Goal: Task Accomplishment & Management: Use online tool/utility

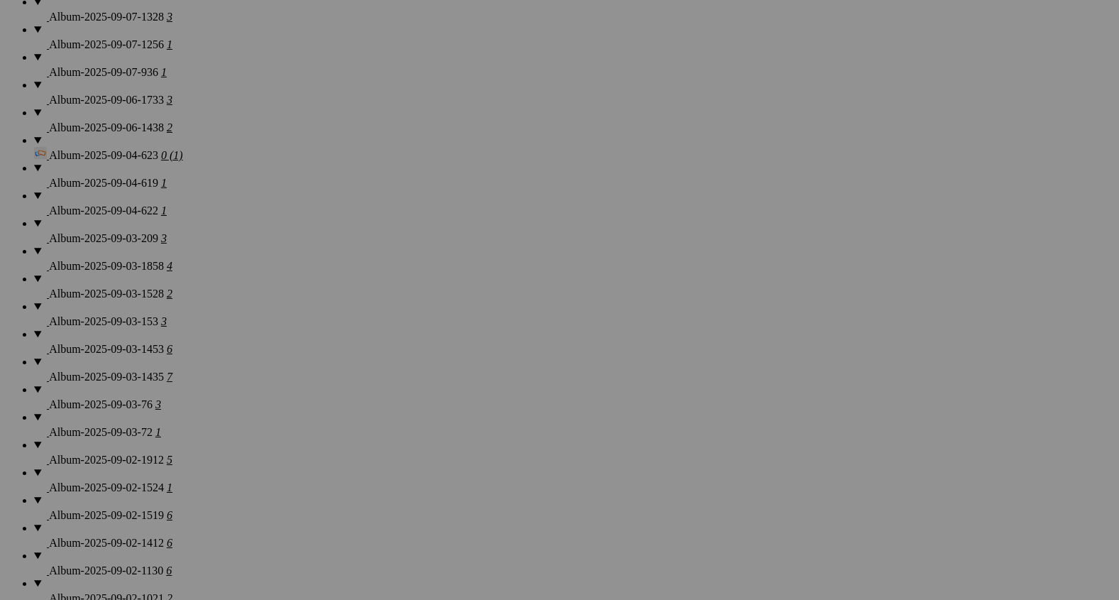
scroll to position [1484, 0]
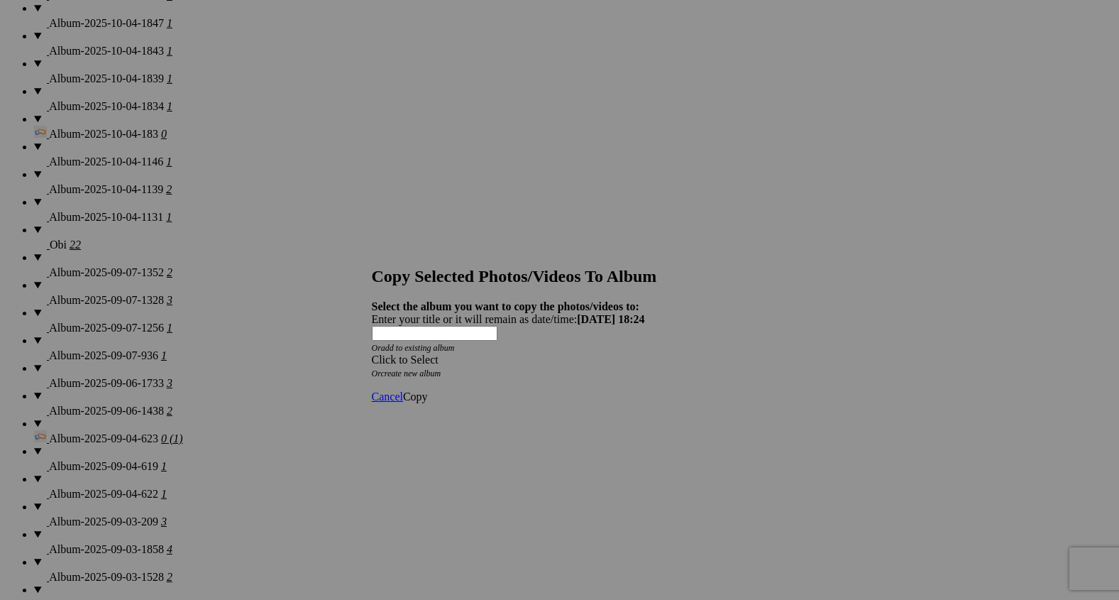
click at [372, 353] on span at bounding box center [372, 359] width 0 height 12
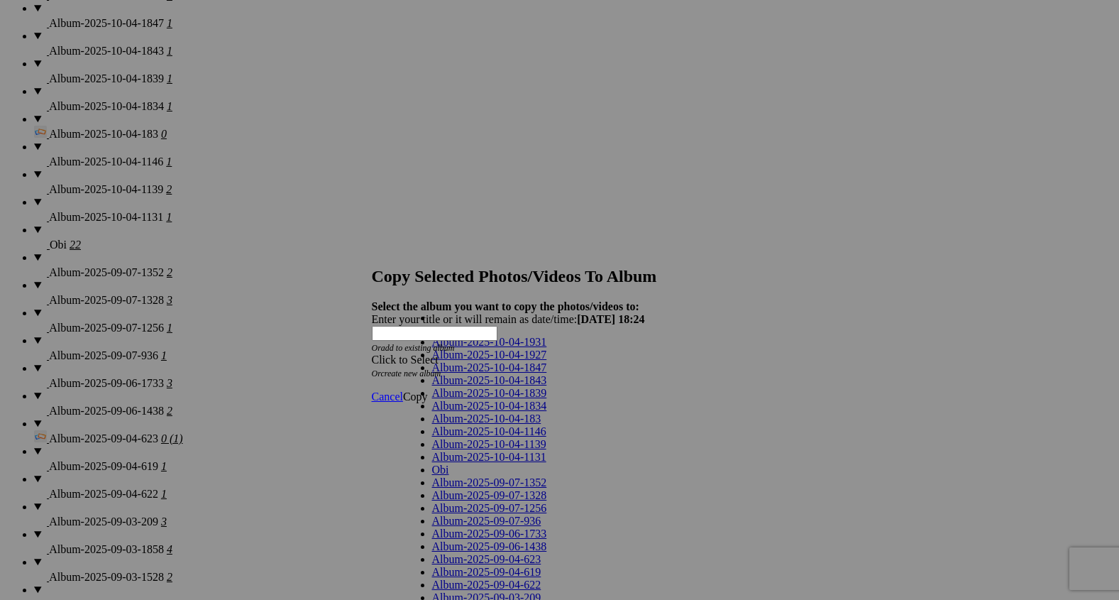
scroll to position [1162, 0]
click at [639, 300] on strong "Select the album you want to copy the photos/videos to:" at bounding box center [506, 306] width 268 height 12
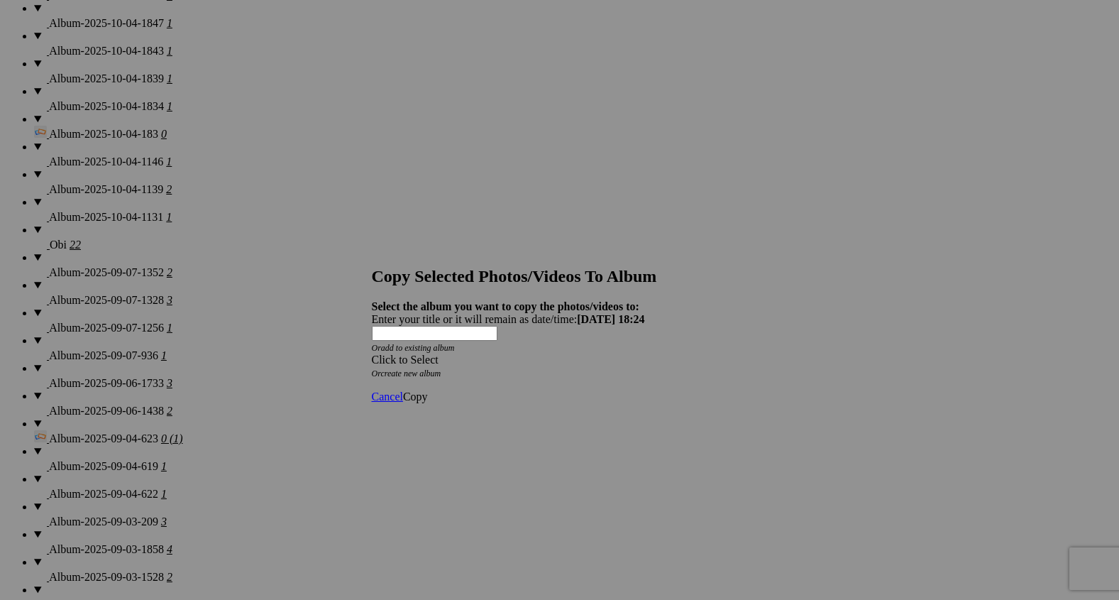
click at [372, 353] on span at bounding box center [372, 359] width 0 height 12
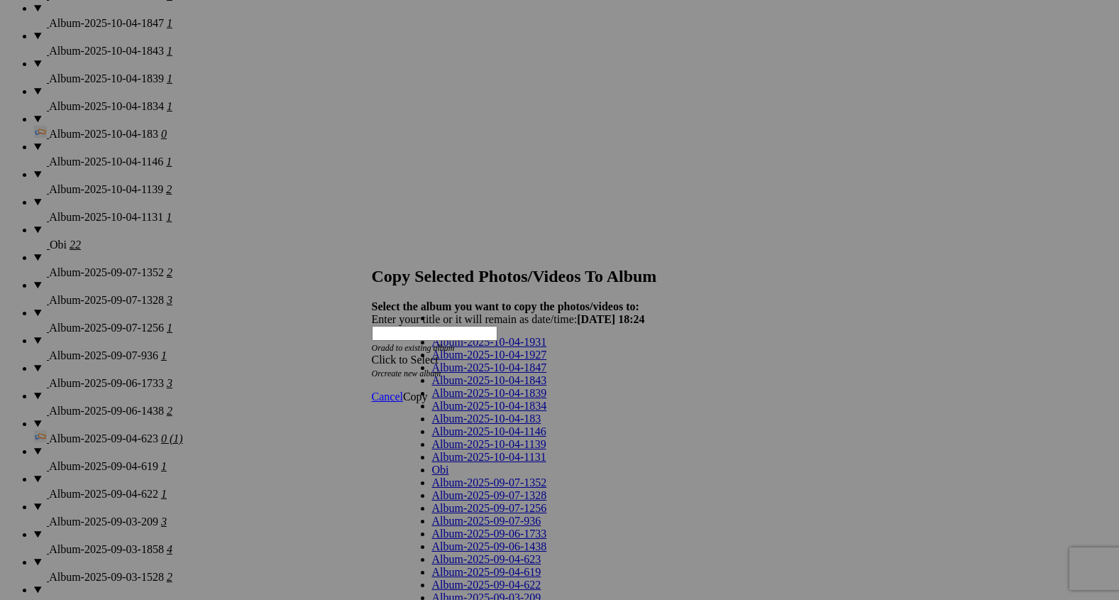
click at [796, 236] on div at bounding box center [559, 300] width 1119 height 600
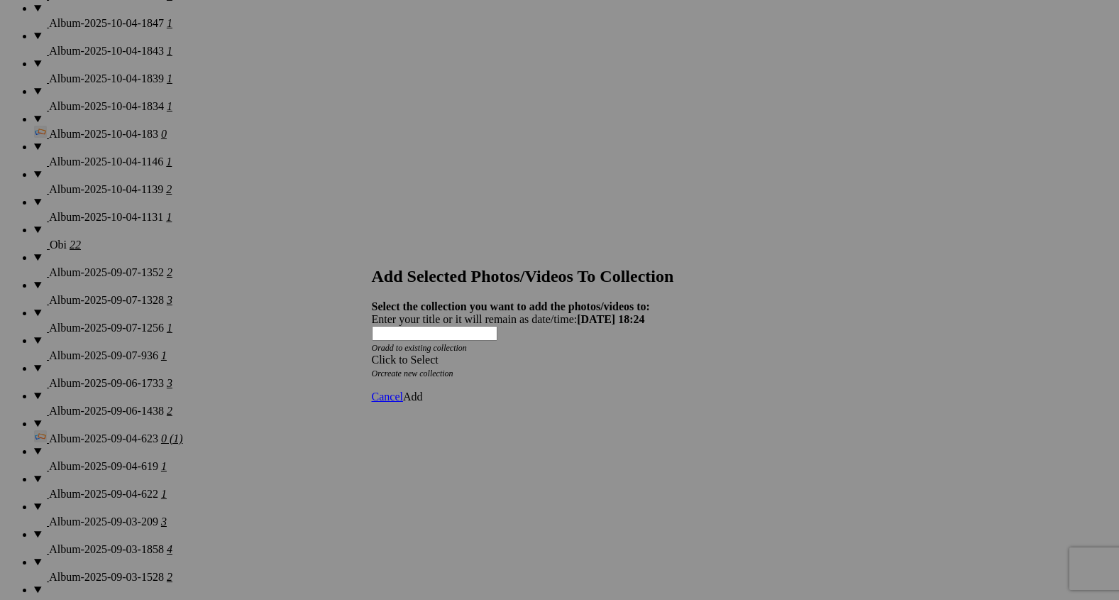
click at [372, 353] on span at bounding box center [372, 359] width 0 height 12
click at [481, 386] on link "Homepage" at bounding box center [456, 380] width 49 height 12
click at [423, 390] on span "Add" at bounding box center [413, 396] width 20 height 12
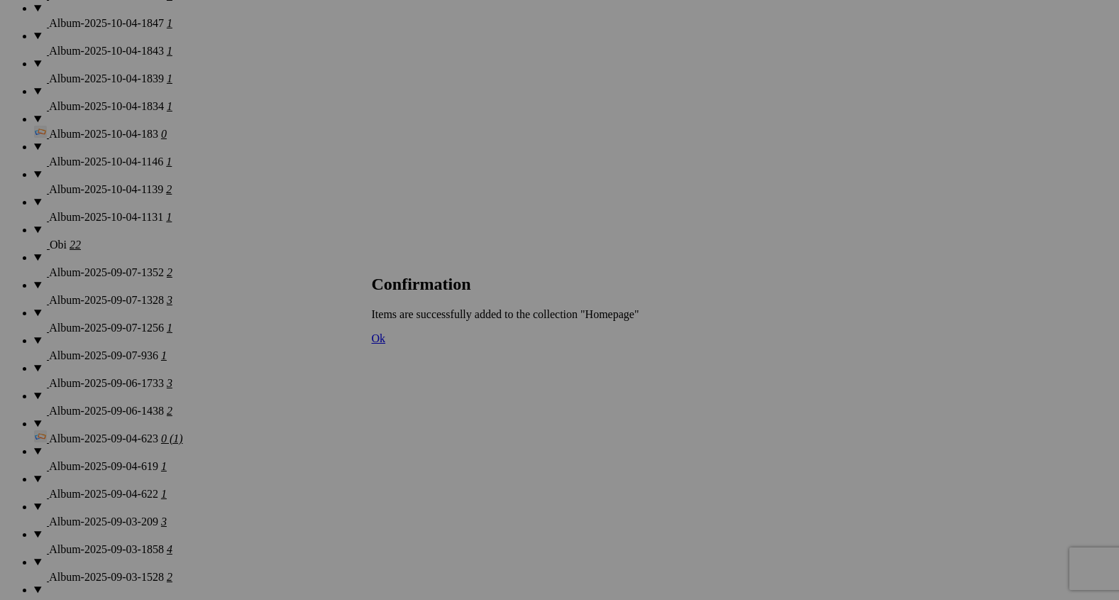
click at [386, 344] on span "Ok" at bounding box center [379, 338] width 14 height 12
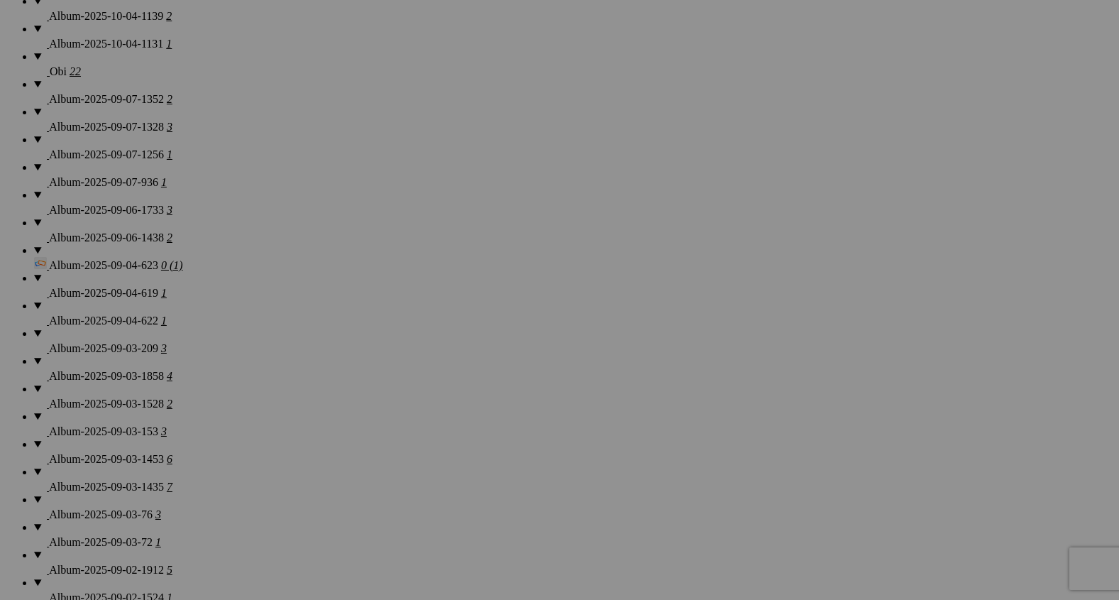
scroll to position [1449, 0]
